Goal: Navigation & Orientation: Find specific page/section

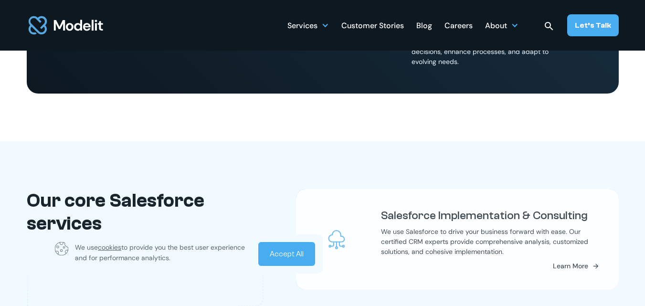
click at [276, 258] on link "Accept All" at bounding box center [286, 254] width 57 height 24
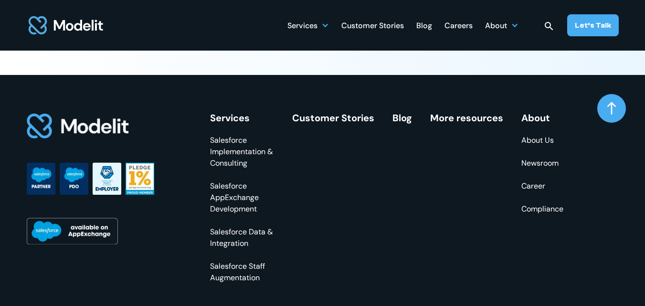
scroll to position [3631, 0]
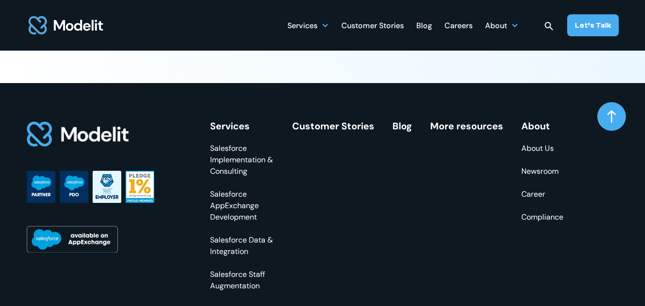
click at [536, 154] on link "About Us" at bounding box center [542, 148] width 42 height 11
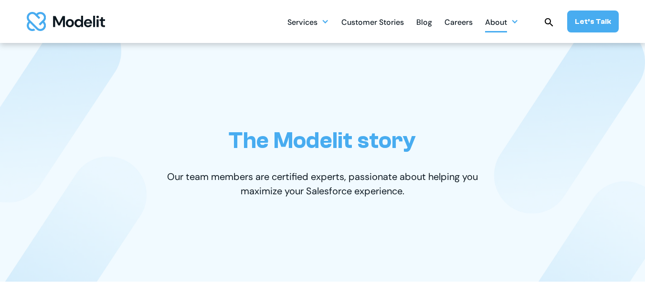
click at [517, 21] on div at bounding box center [515, 22] width 8 height 8
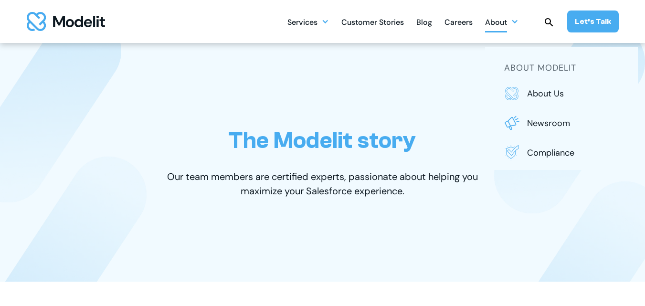
click at [522, 20] on div "Services SERVICES Salesforce implementation & consulting Salesforce AppExchange…" at bounding box center [452, 22] width 331 height 22
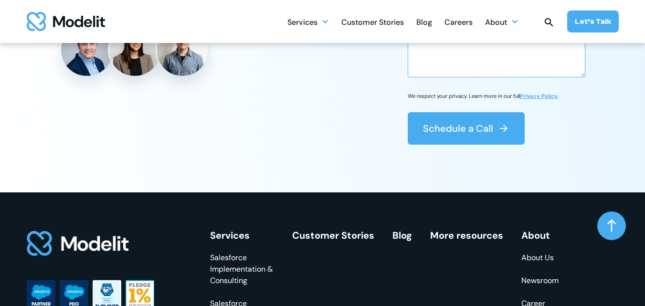
scroll to position [2808, 0]
